Goal: Task Accomplishment & Management: Complete application form

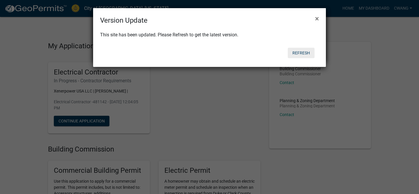
click at [306, 53] on button "Refresh" at bounding box center [301, 53] width 27 height 10
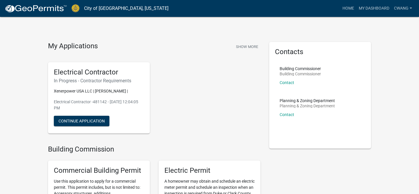
scroll to position [10, 0]
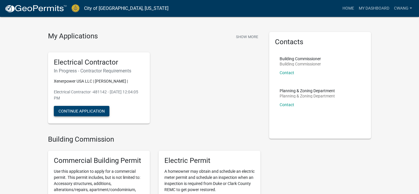
click at [89, 110] on button "Continue Application" at bounding box center [82, 111] width 56 height 10
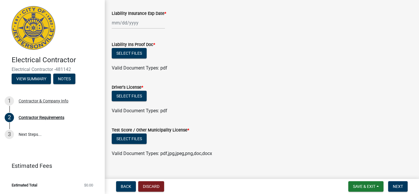
scroll to position [39, 0]
